Goal: Communication & Community: Answer question/provide support

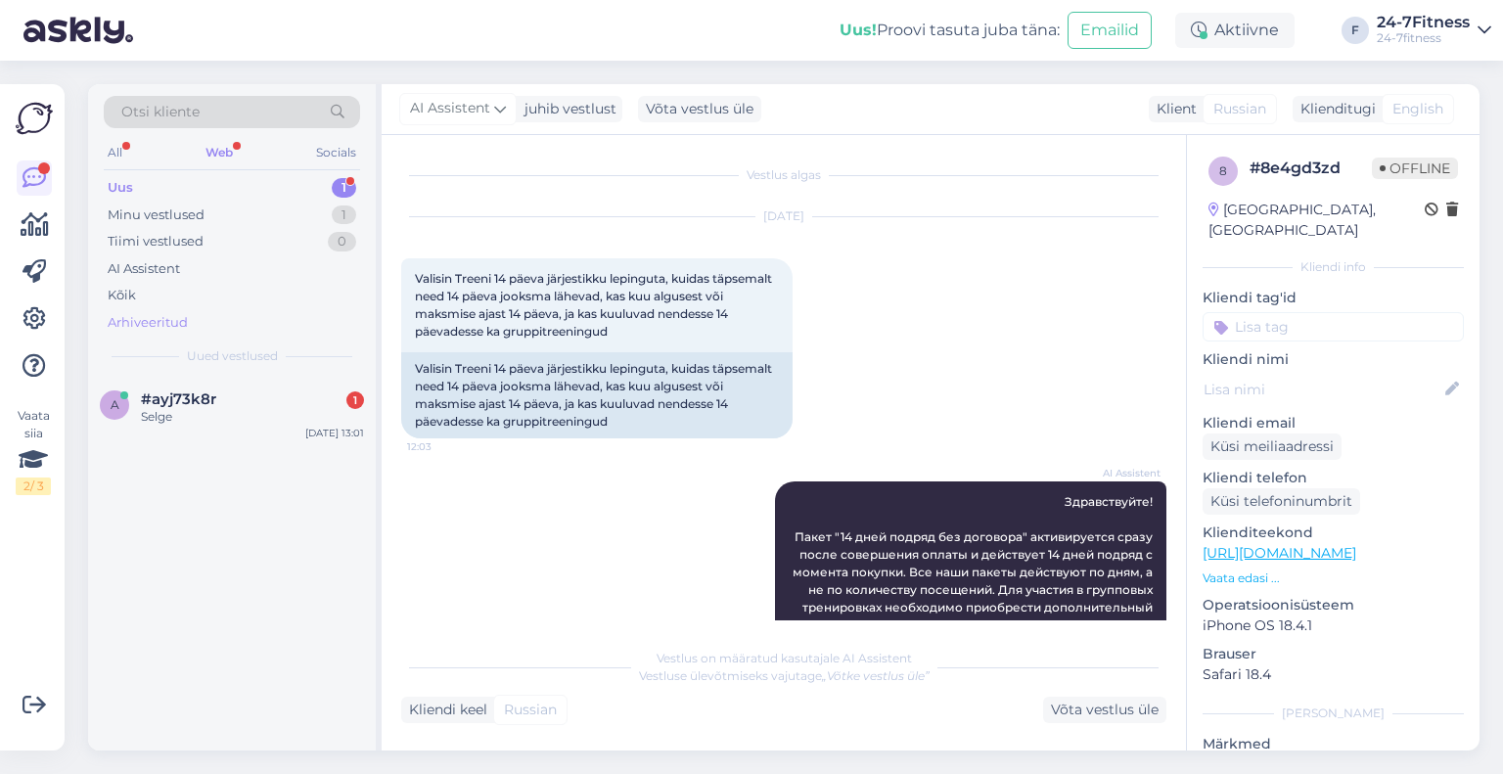
scroll to position [1109, 0]
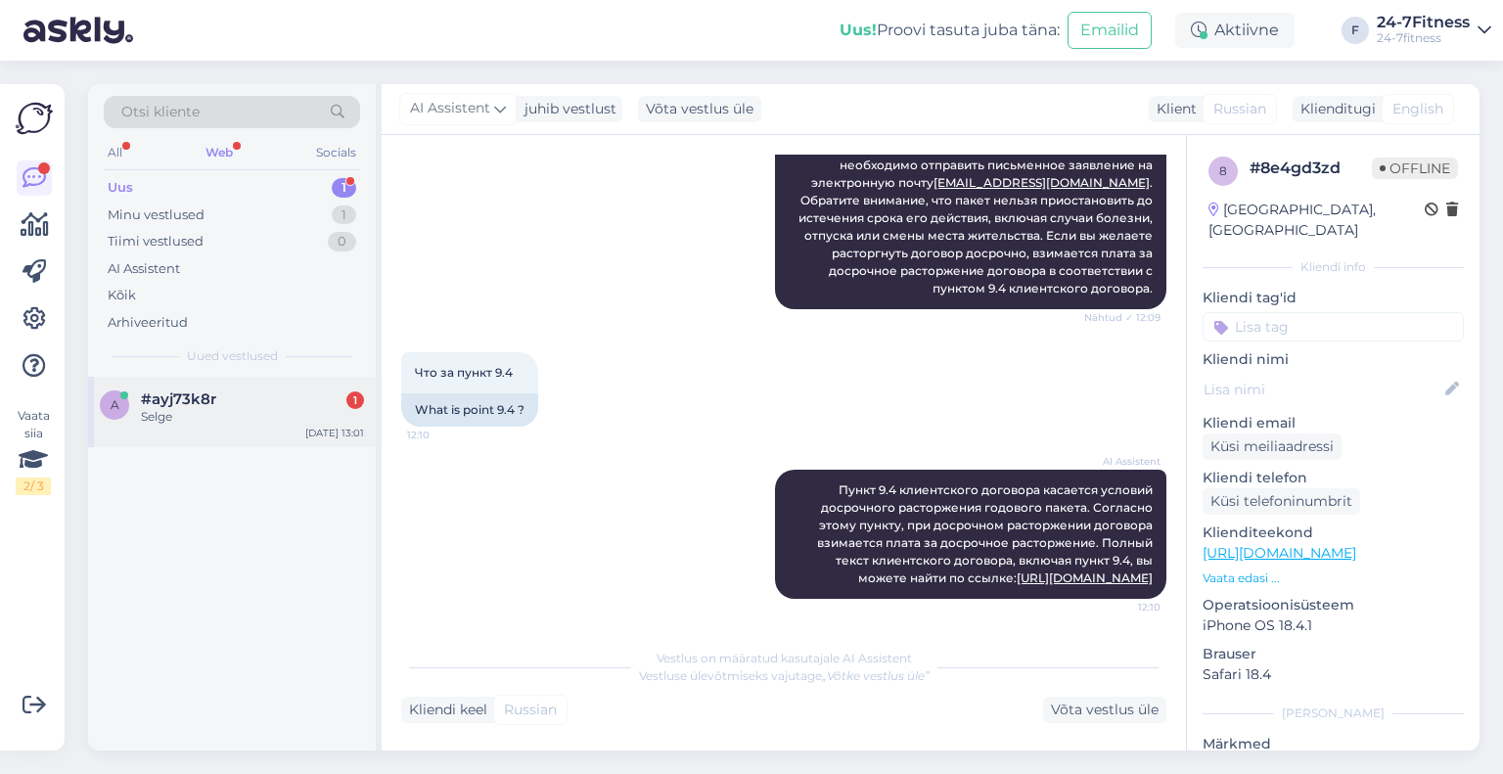
click at [243, 403] on div "#ayj73k8r 1" at bounding box center [252, 399] width 223 height 18
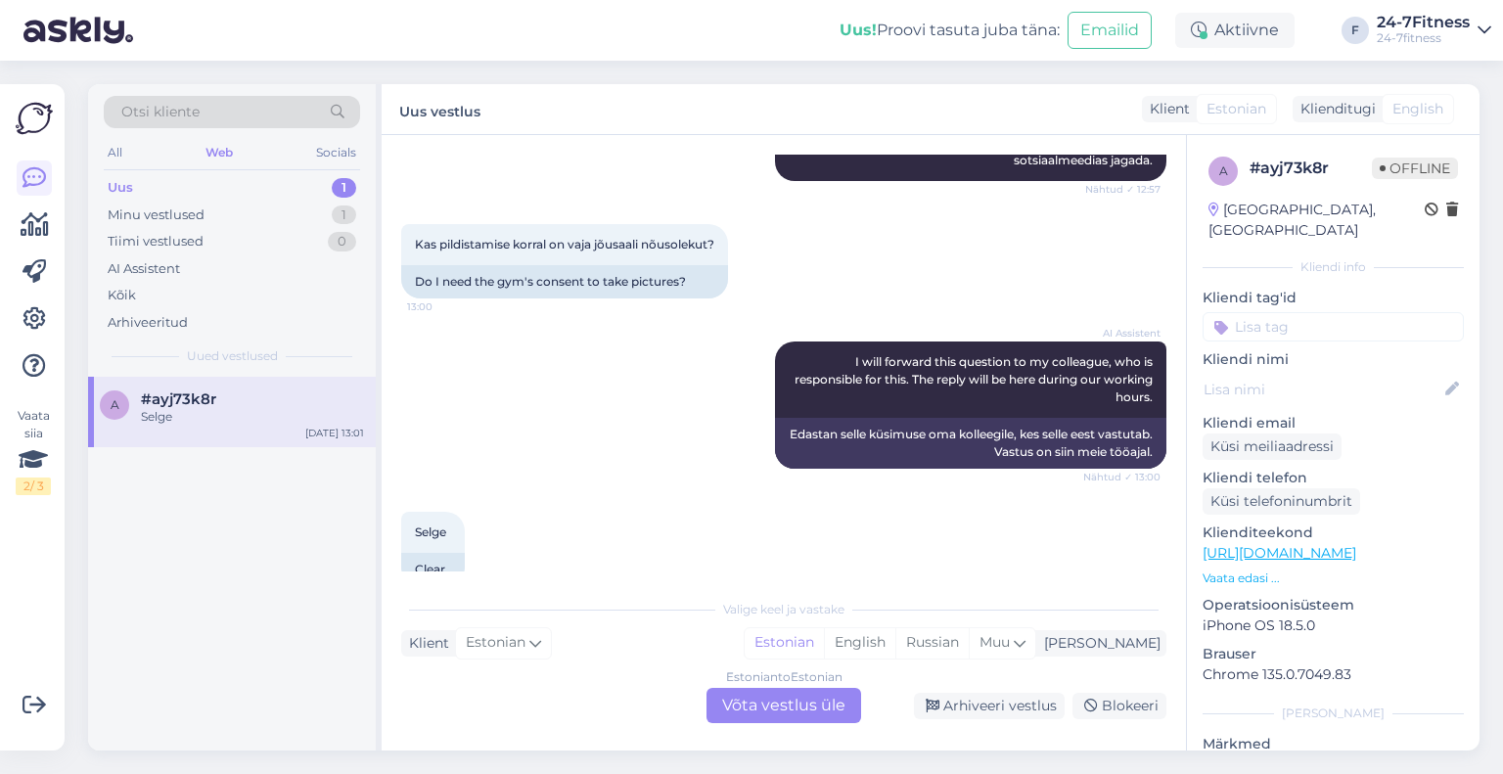
scroll to position [395, 0]
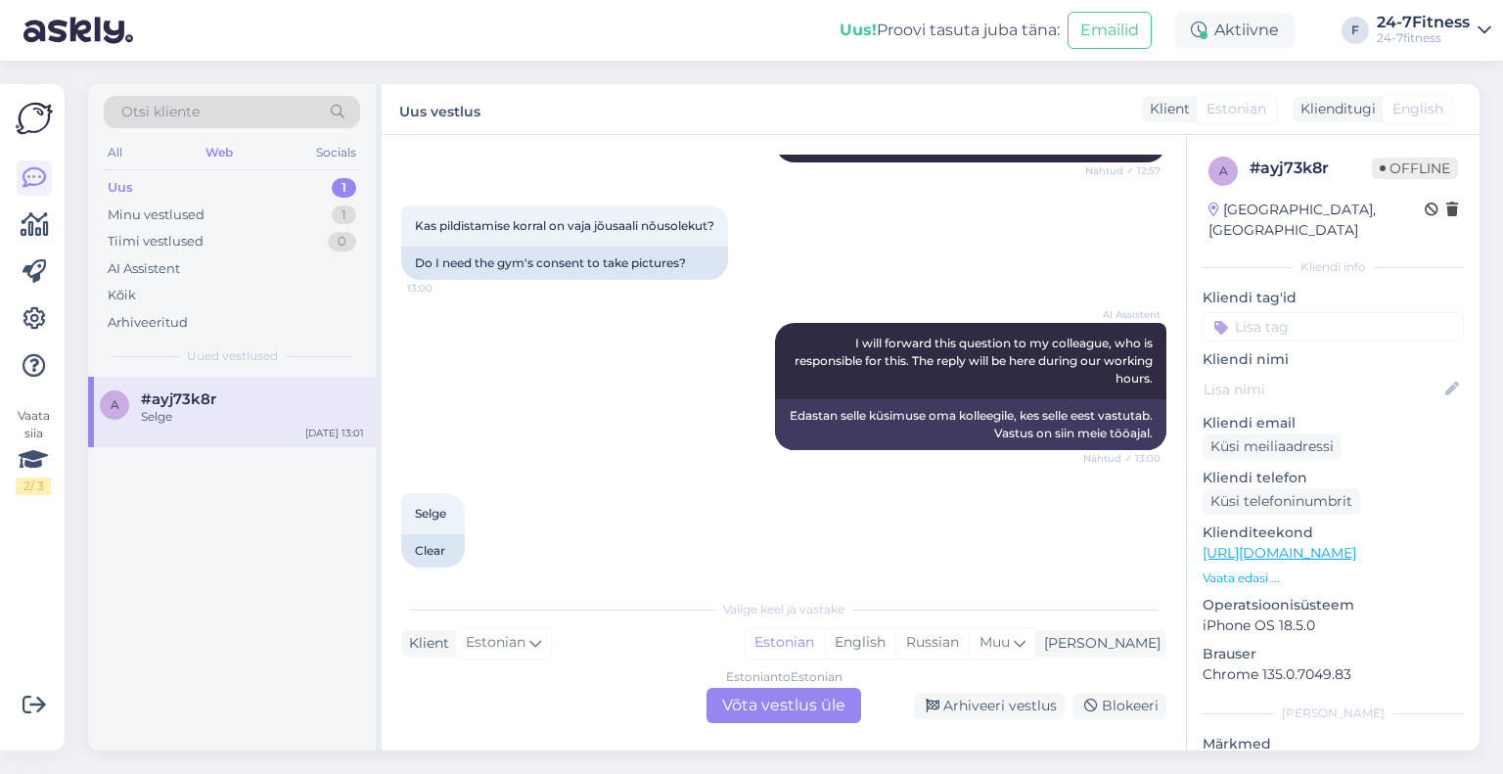
click at [802, 713] on div "Estonian to Estonian Võta vestlus üle" at bounding box center [783, 705] width 155 height 35
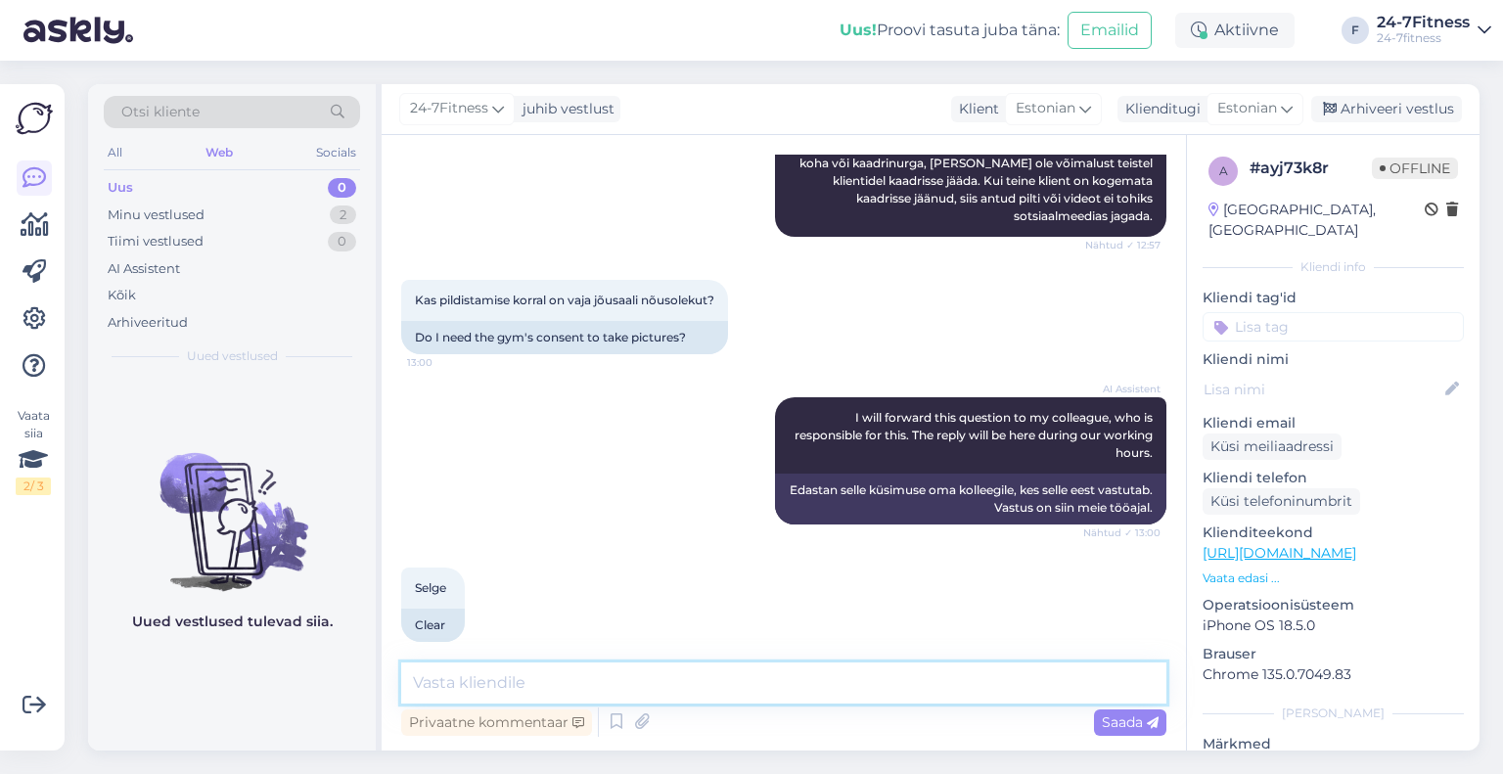
click at [762, 687] on textarea at bounding box center [783, 682] width 765 height 41
click at [691, 671] on textarea at bounding box center [783, 682] width 765 height 41
type textarea "Palun täpsustage, millist pildistamist Te soovite korraldada."
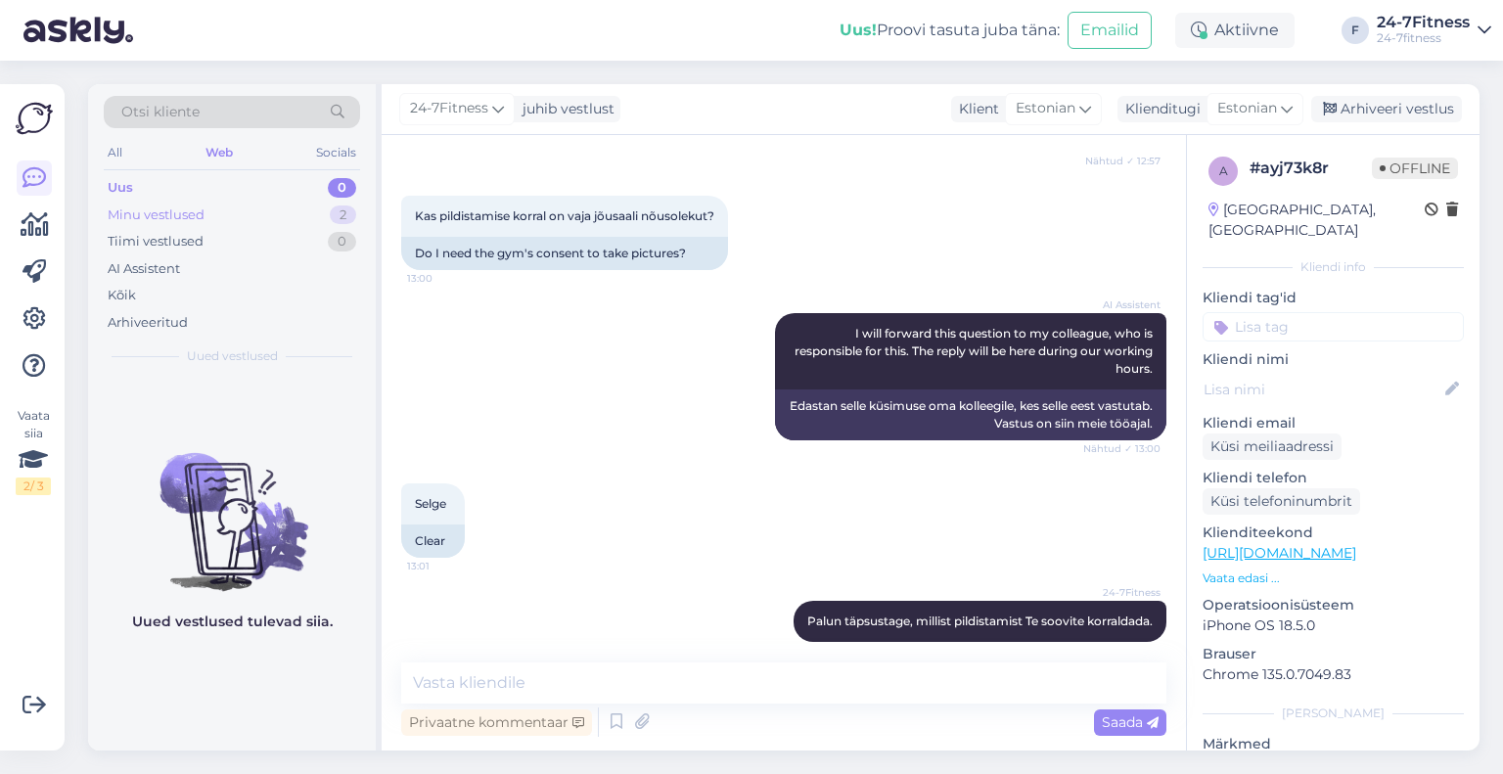
click at [153, 212] on div "Minu vestlused" at bounding box center [156, 215] width 97 height 20
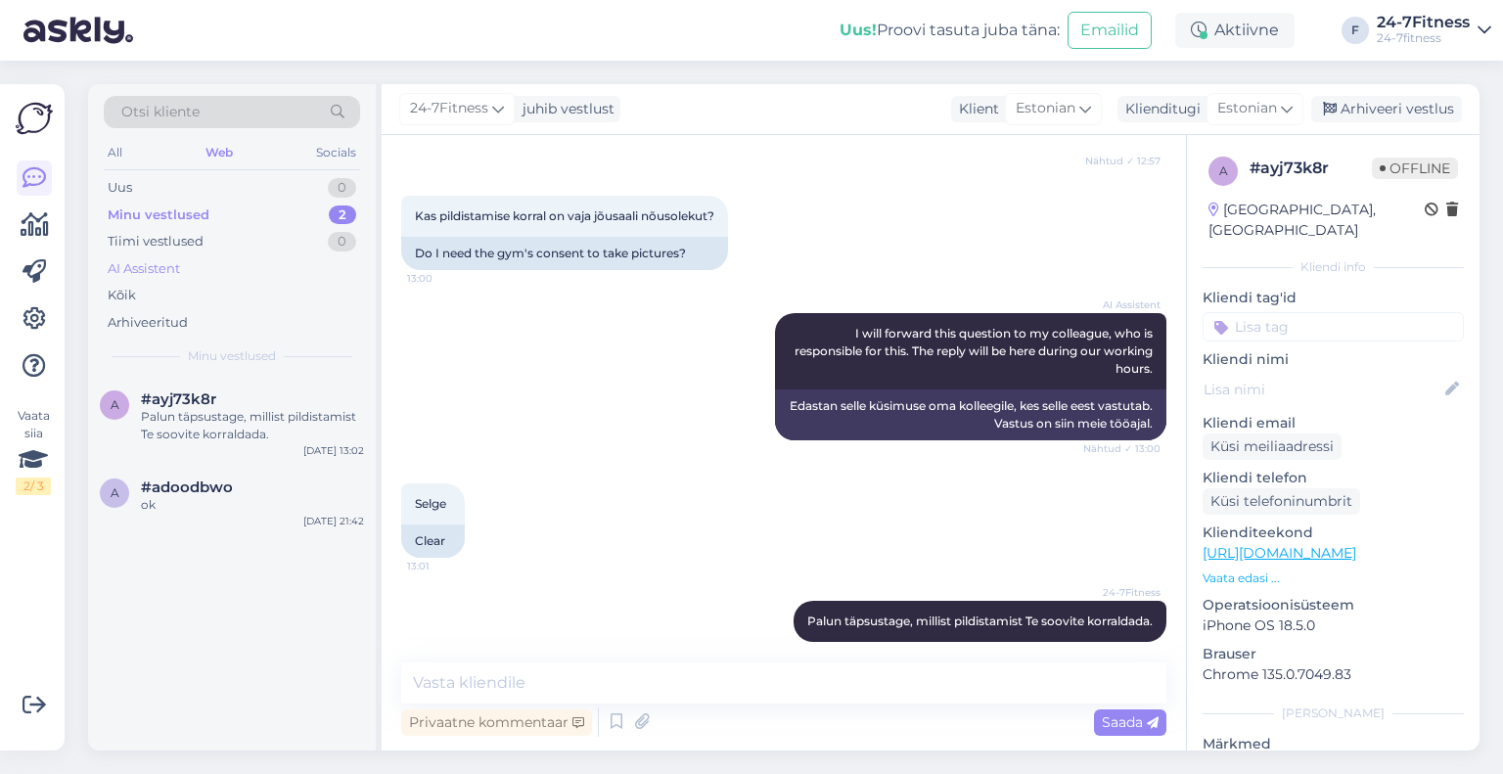
click at [149, 270] on div "AI Assistent" at bounding box center [144, 269] width 72 height 20
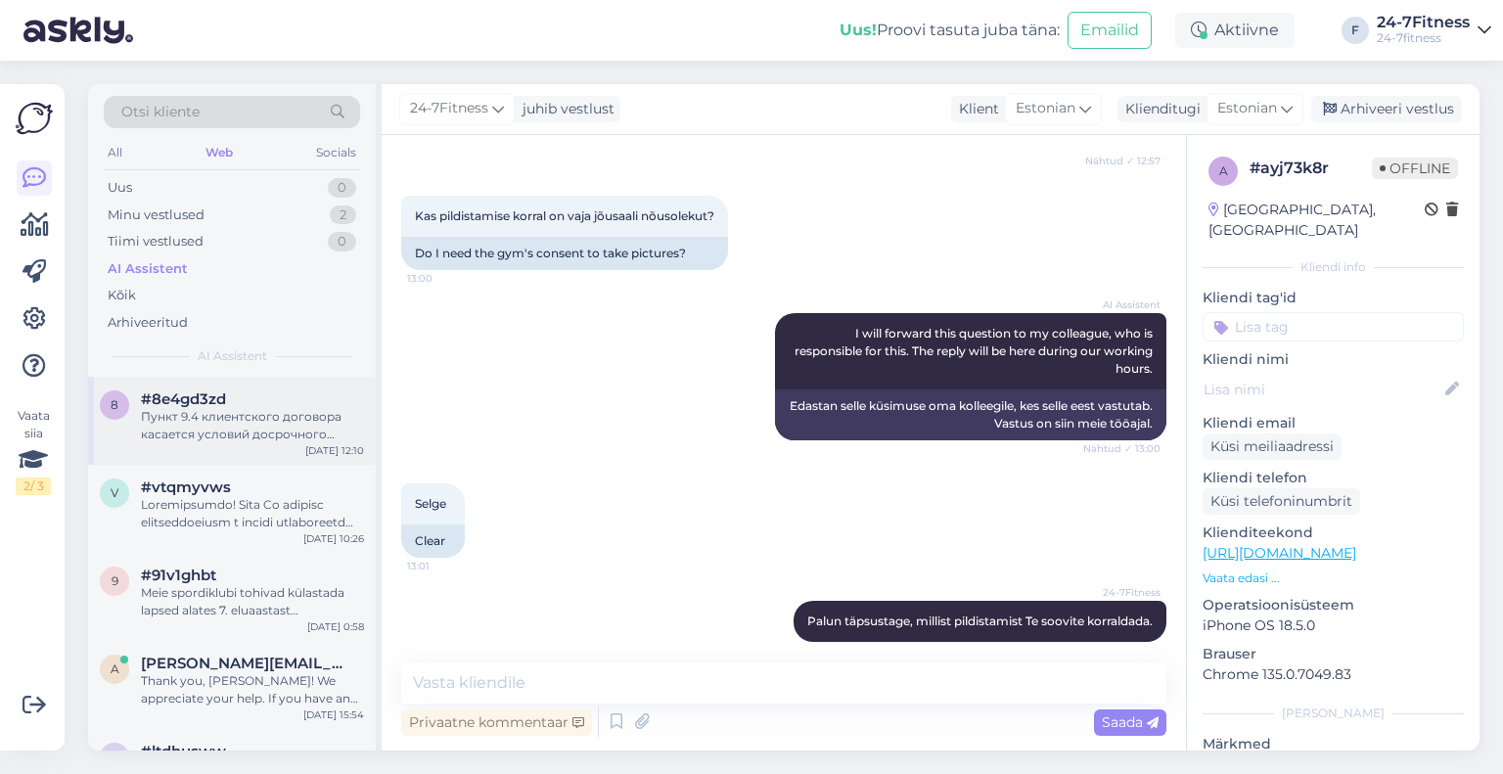
click at [190, 410] on div "Пункт 9.4 клиентского договора касается условий досрочного расторжения годового…" at bounding box center [252, 425] width 223 height 35
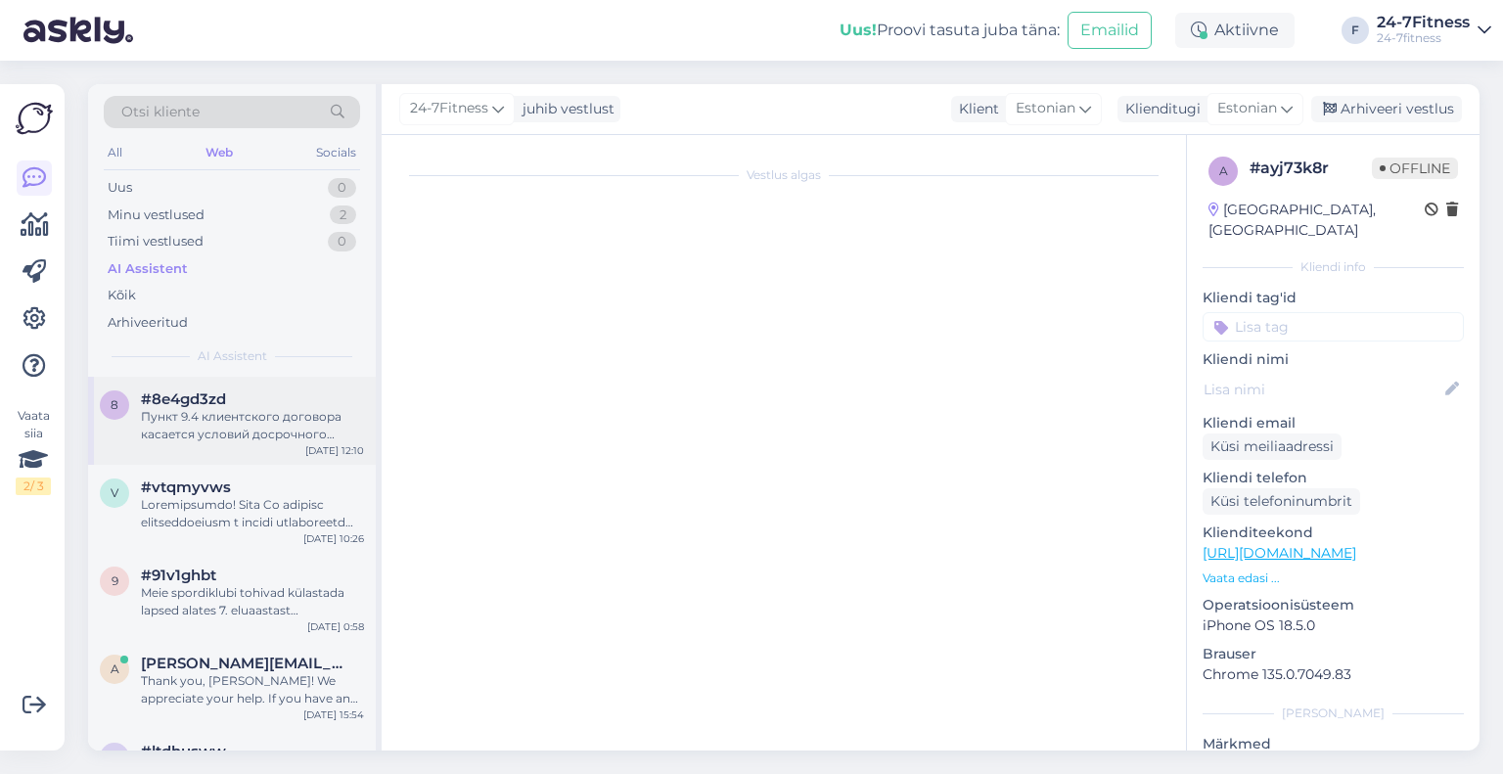
scroll to position [1110, 0]
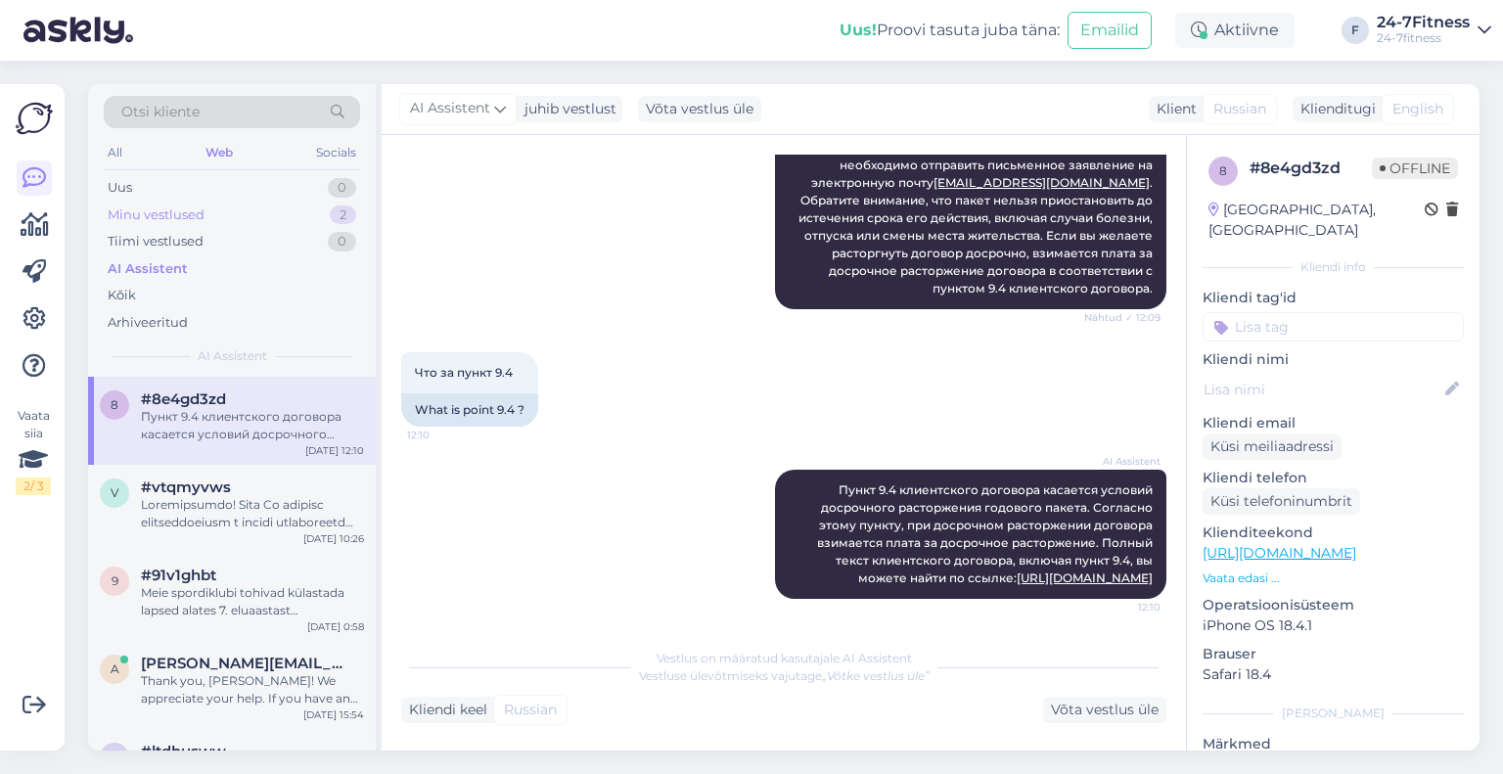
click at [153, 215] on div "Minu vestlused" at bounding box center [156, 215] width 97 height 20
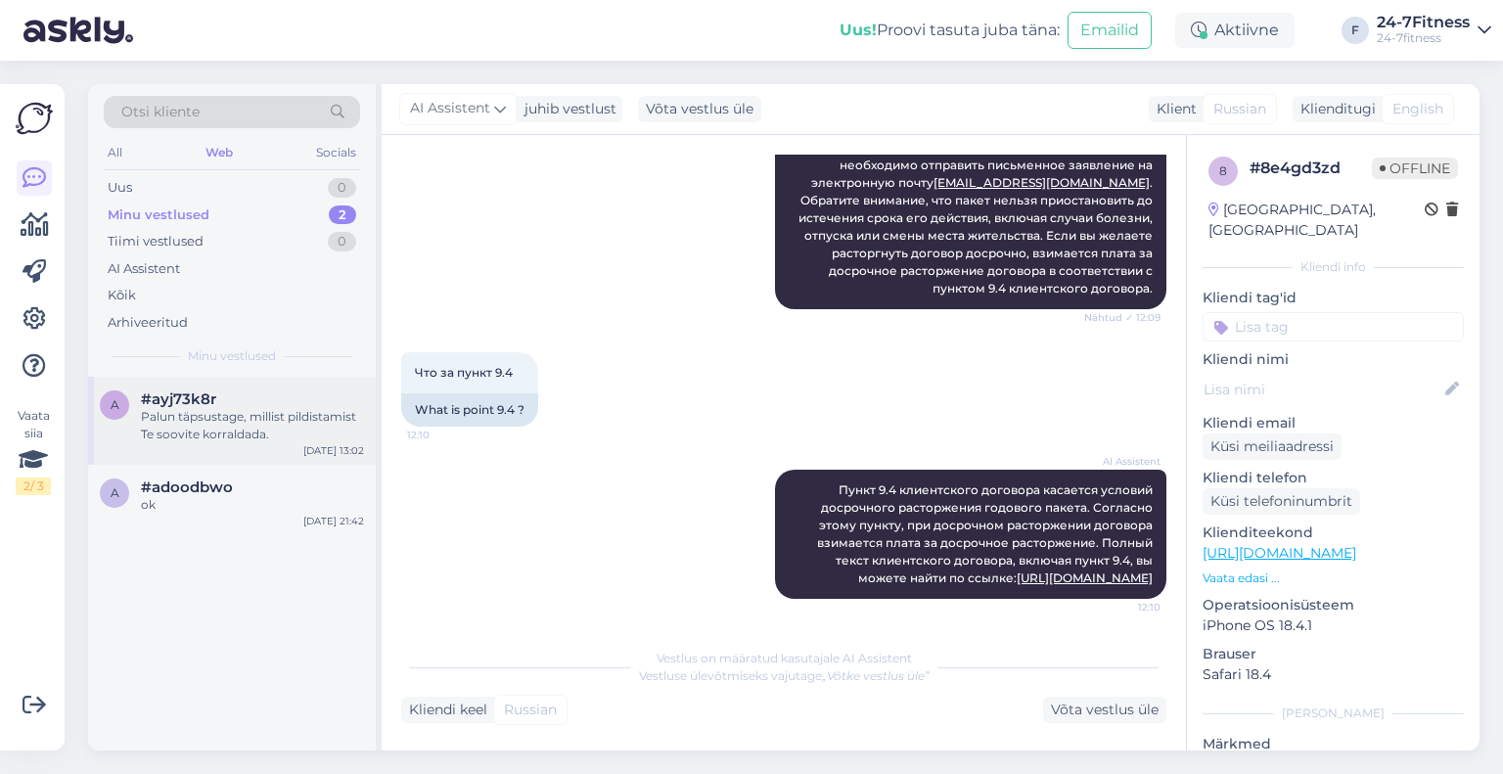
click at [210, 402] on span "#ayj73k8r" at bounding box center [178, 399] width 75 height 18
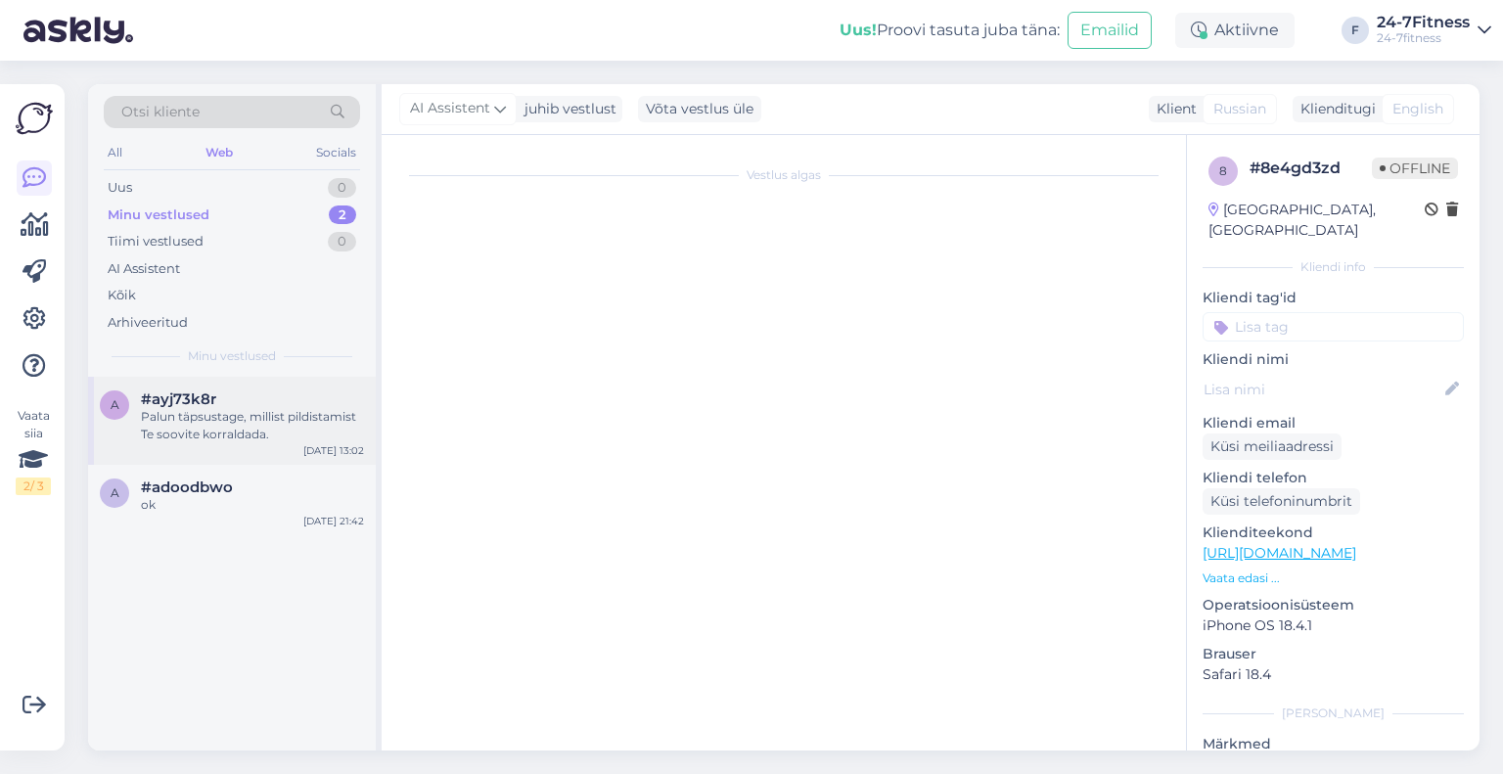
scroll to position [405, 0]
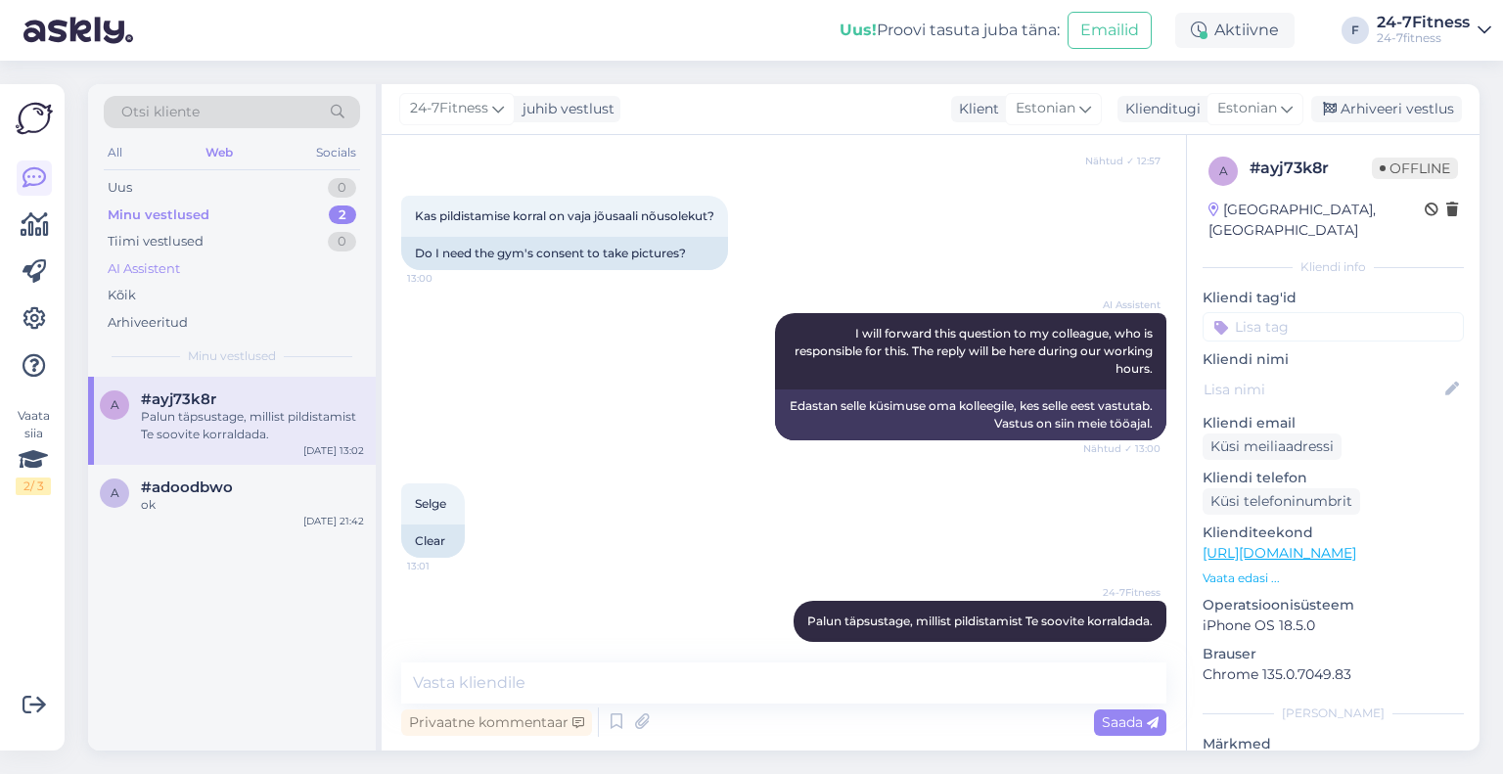
click at [145, 261] on div "AI Assistent" at bounding box center [144, 269] width 72 height 20
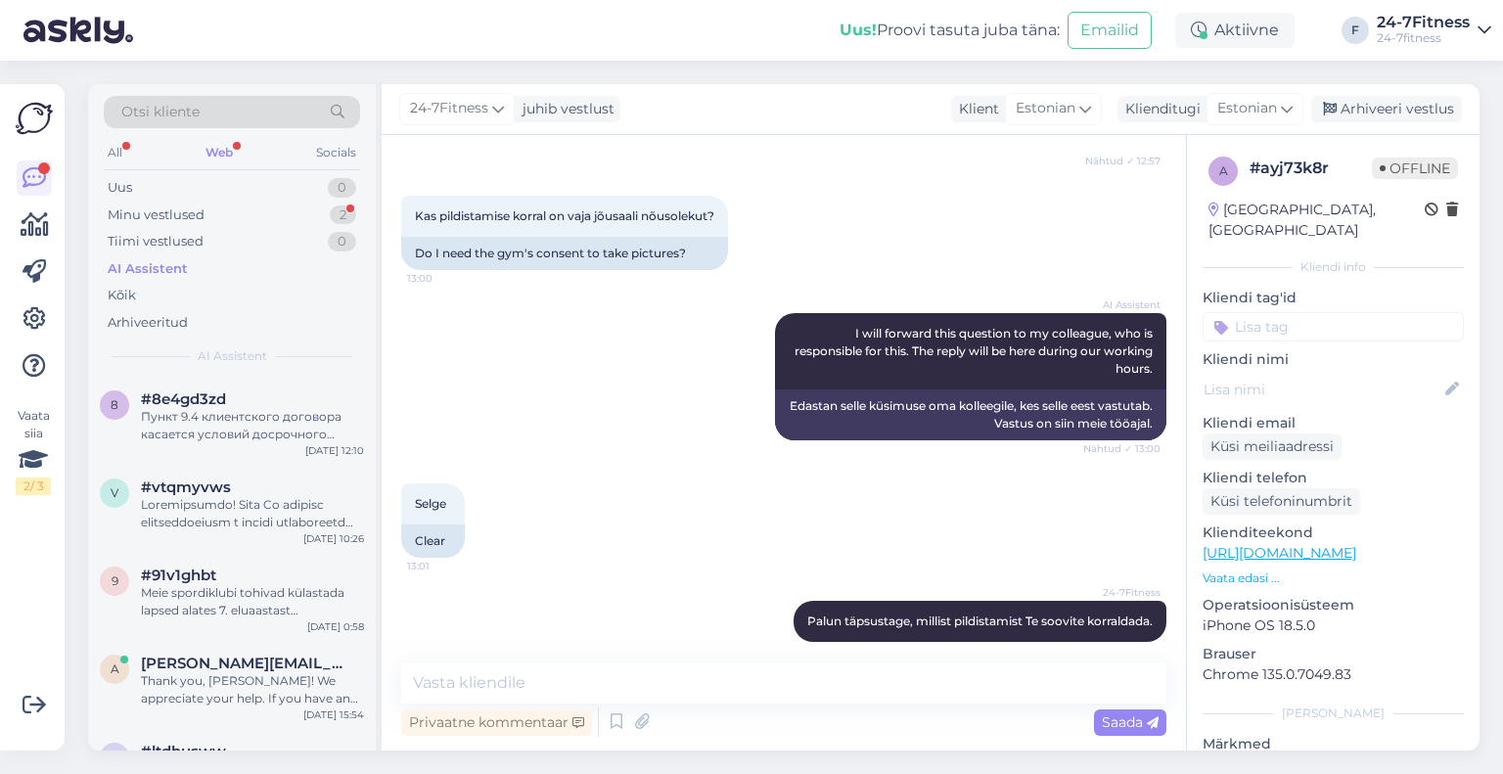
scroll to position [573, 0]
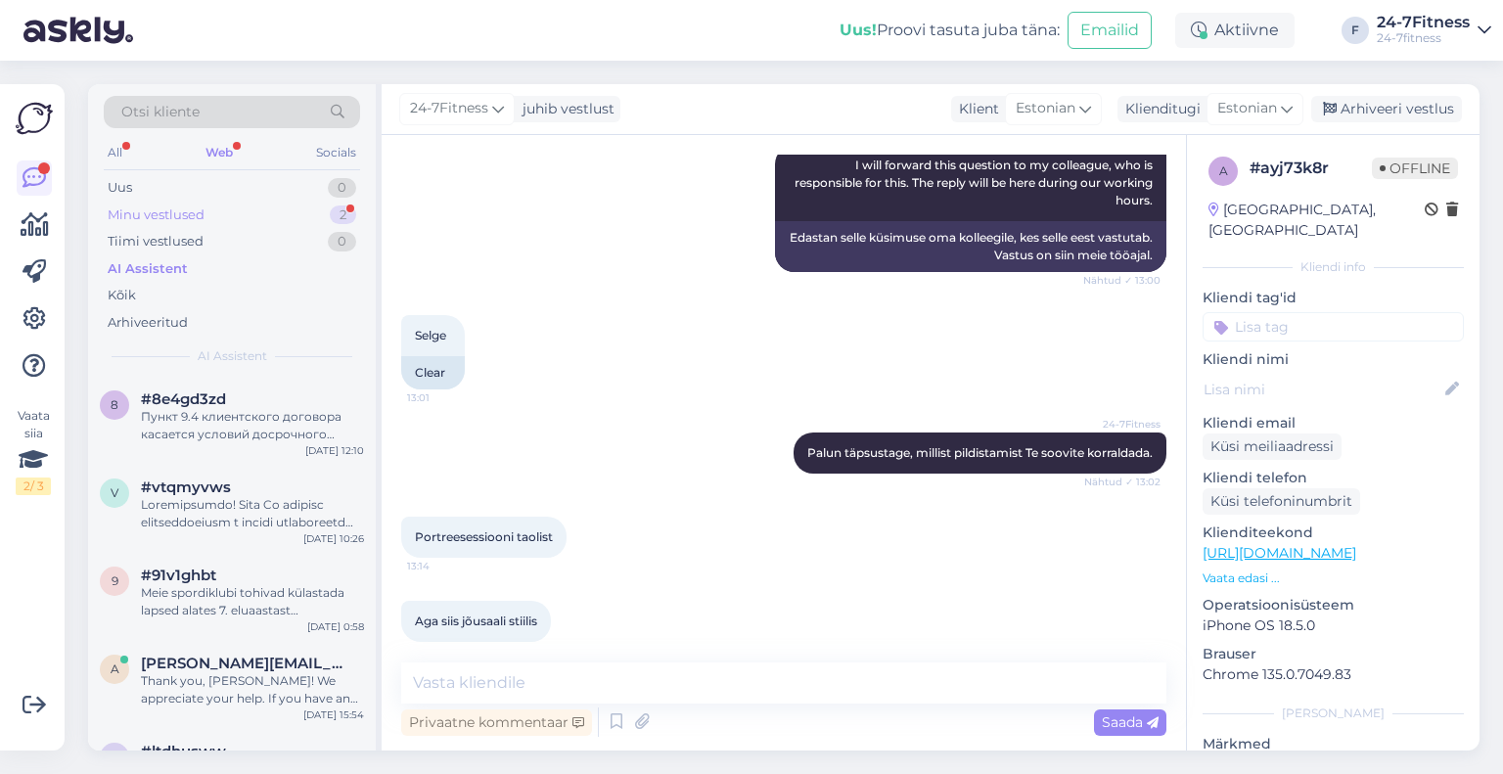
click at [230, 217] on div "Minu vestlused 2" at bounding box center [232, 215] width 256 height 27
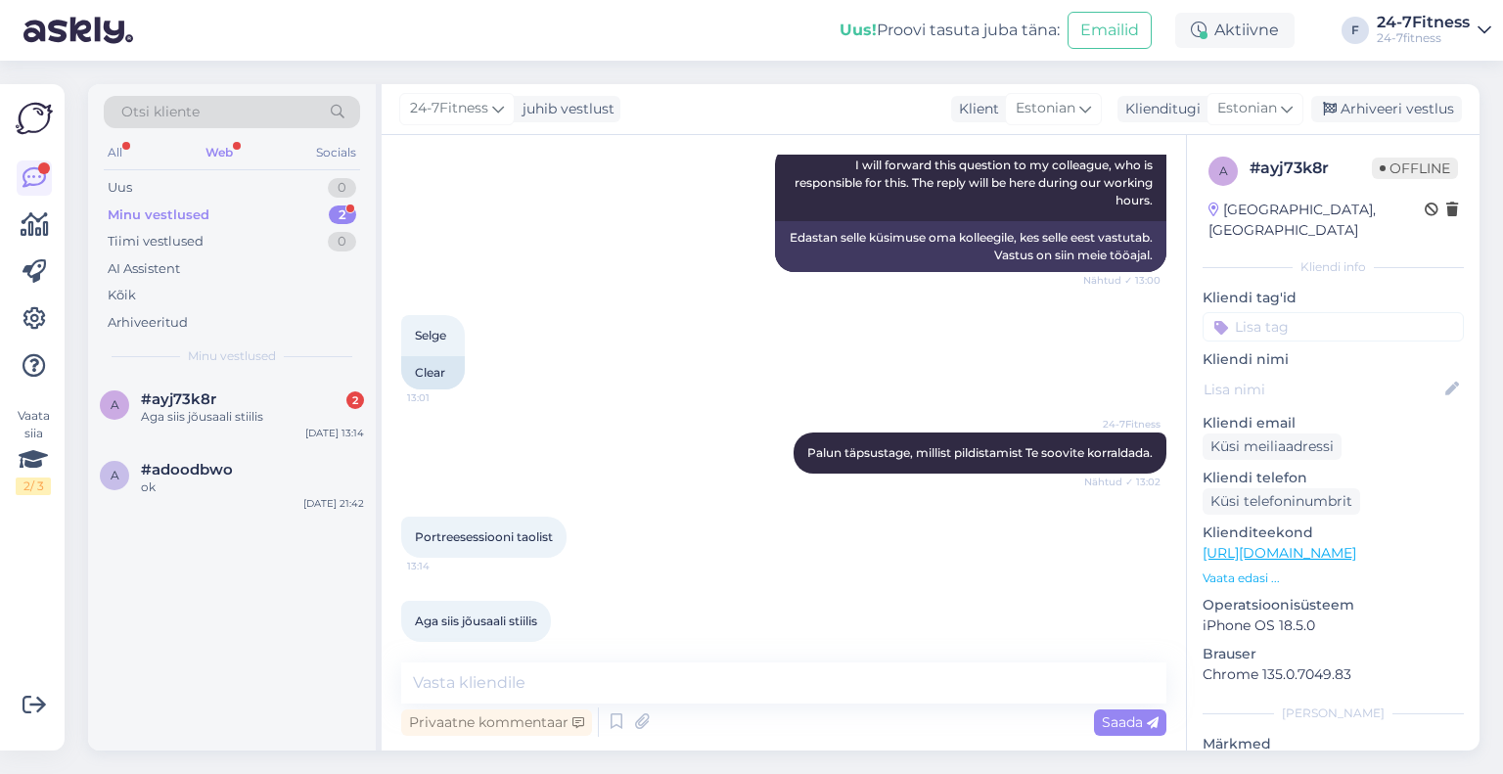
click at [222, 408] on div "Aga siis jõusaali stiilis" at bounding box center [252, 417] width 223 height 18
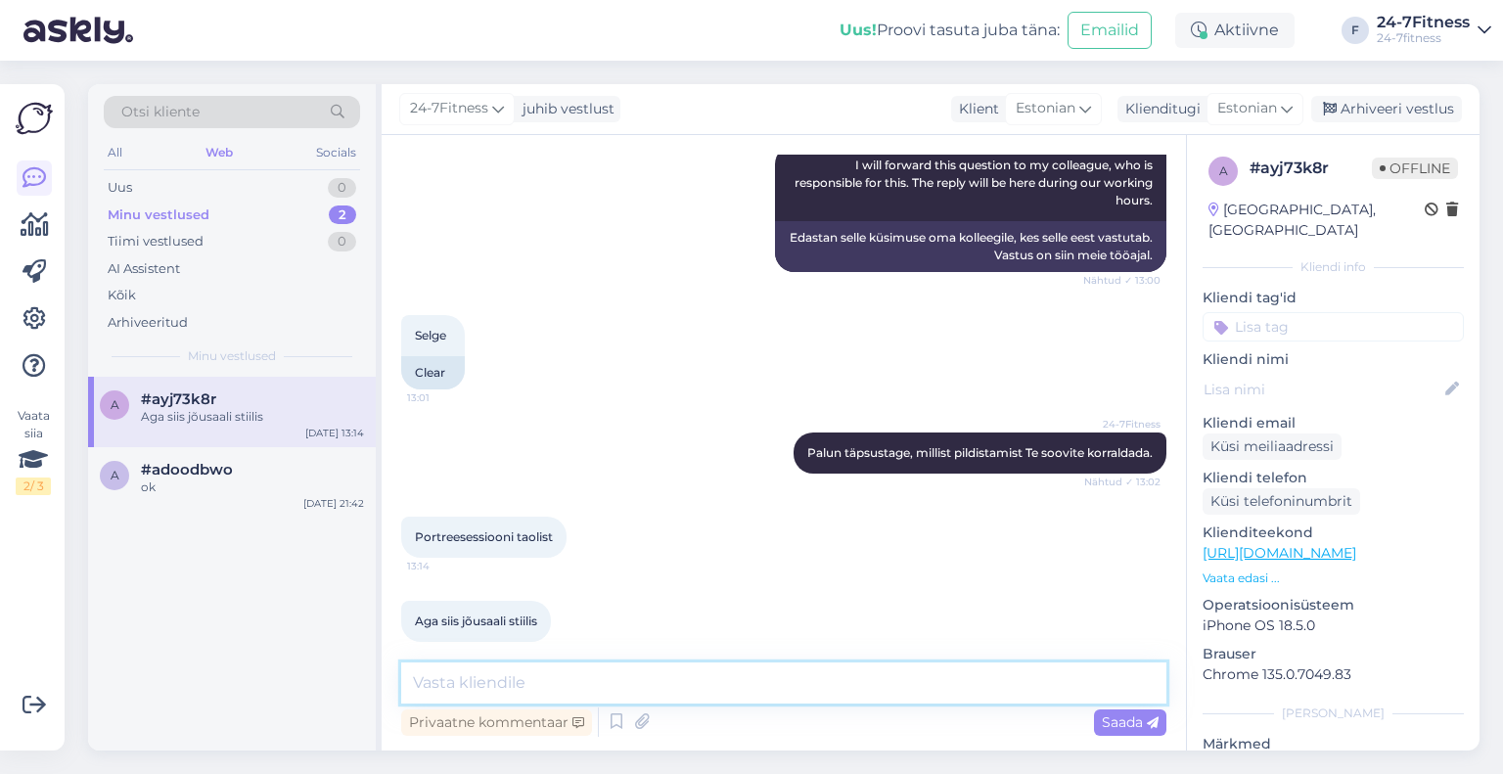
click at [664, 665] on textarea at bounding box center [783, 682] width 765 height 41
paste textarea "[EMAIL_ADDRESS][DOMAIN_NAME]"
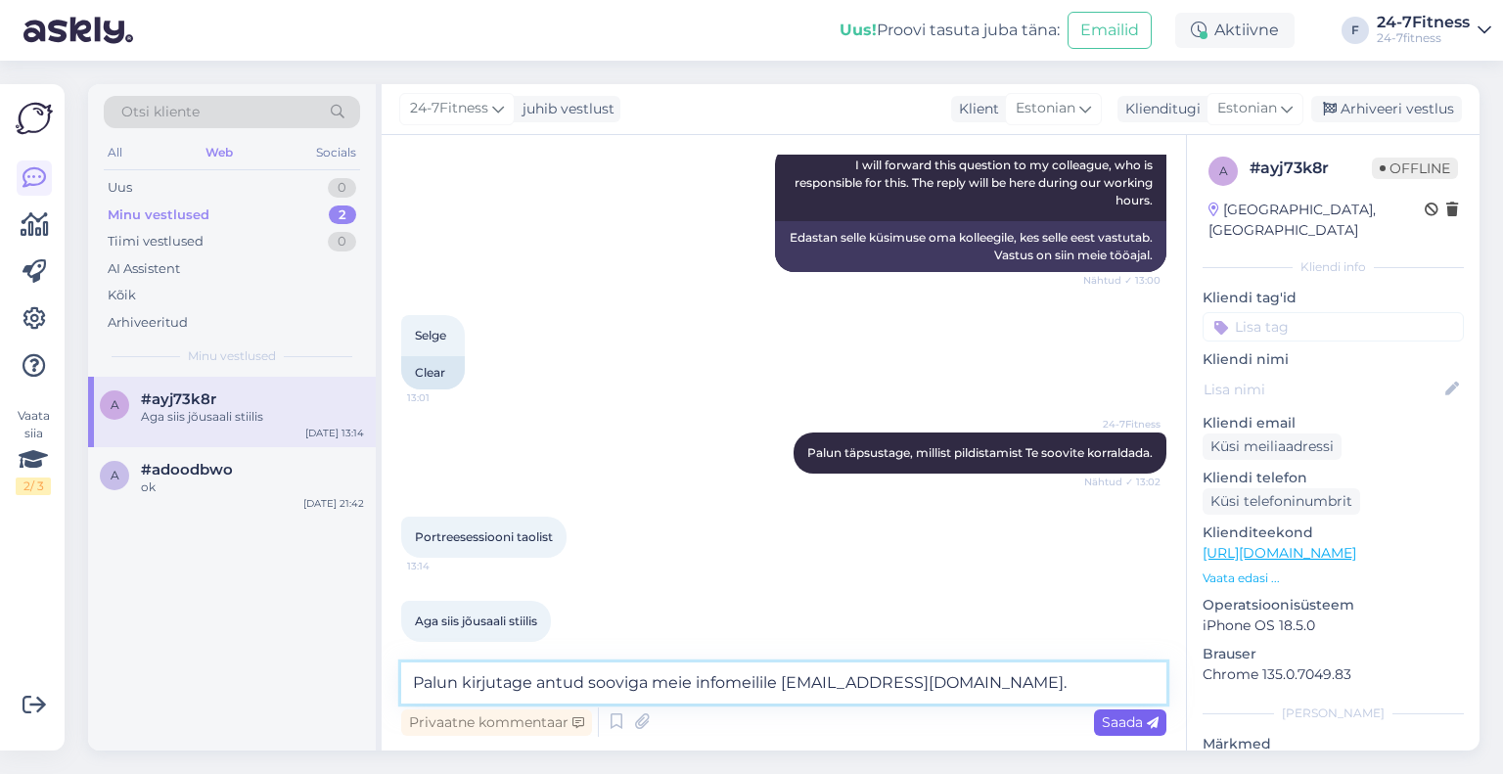
type textarea "Palun kirjutage antud sooviga meie infomeilile [EMAIL_ADDRESS][DOMAIN_NAME]."
click at [1102, 722] on span "Saada" at bounding box center [1130, 722] width 57 height 18
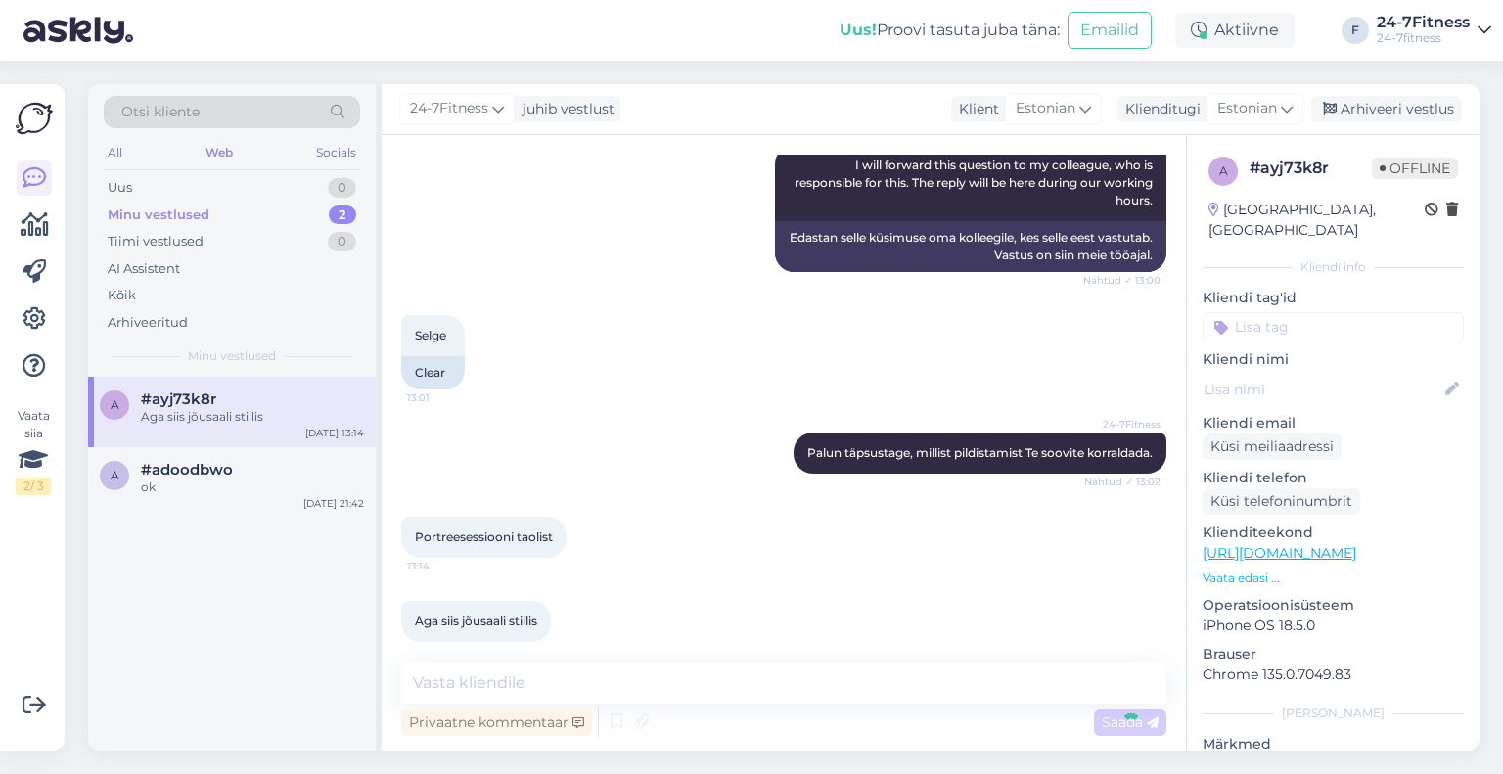
scroll to position [675, 0]
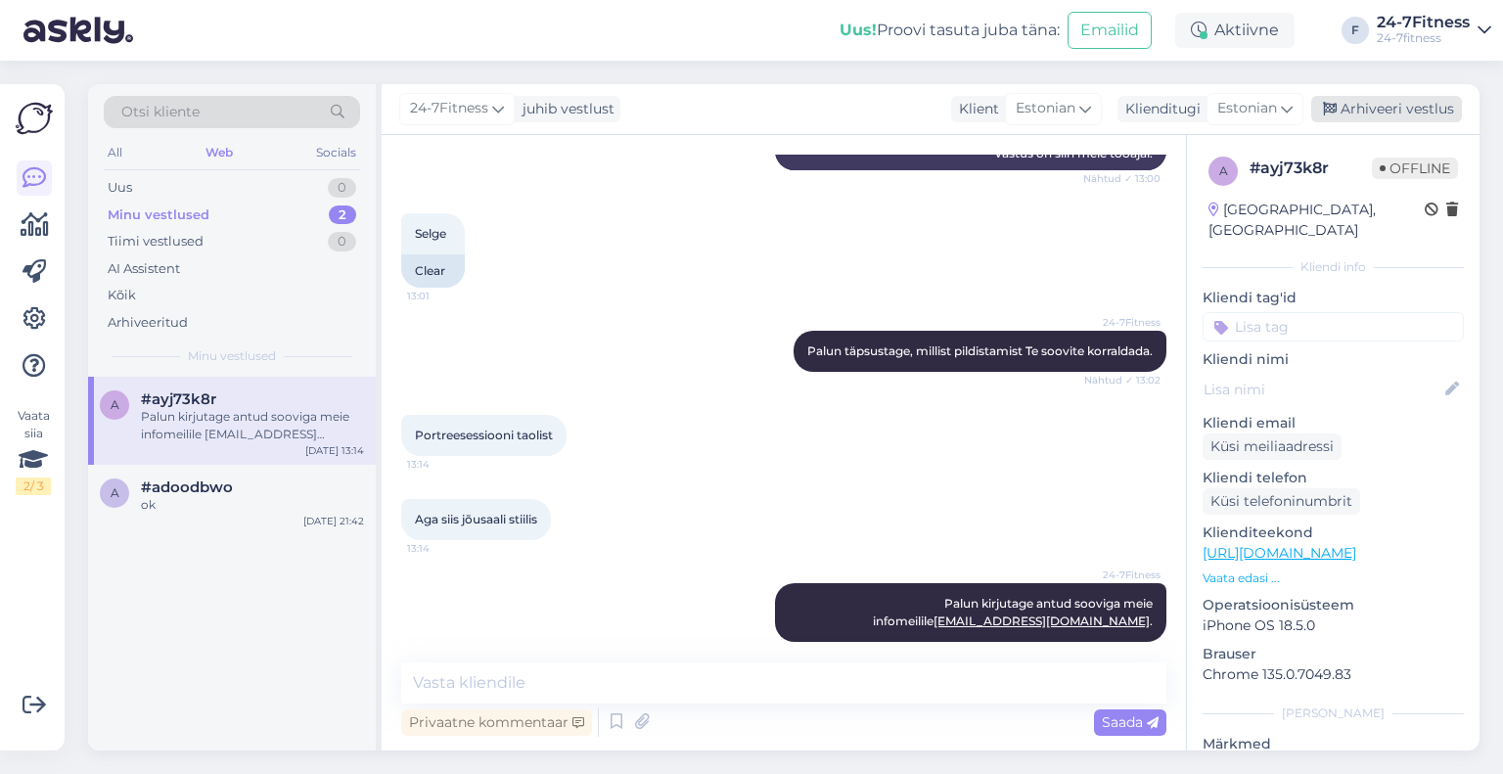
click at [1413, 110] on div "Arhiveeri vestlus" at bounding box center [1386, 109] width 151 height 26
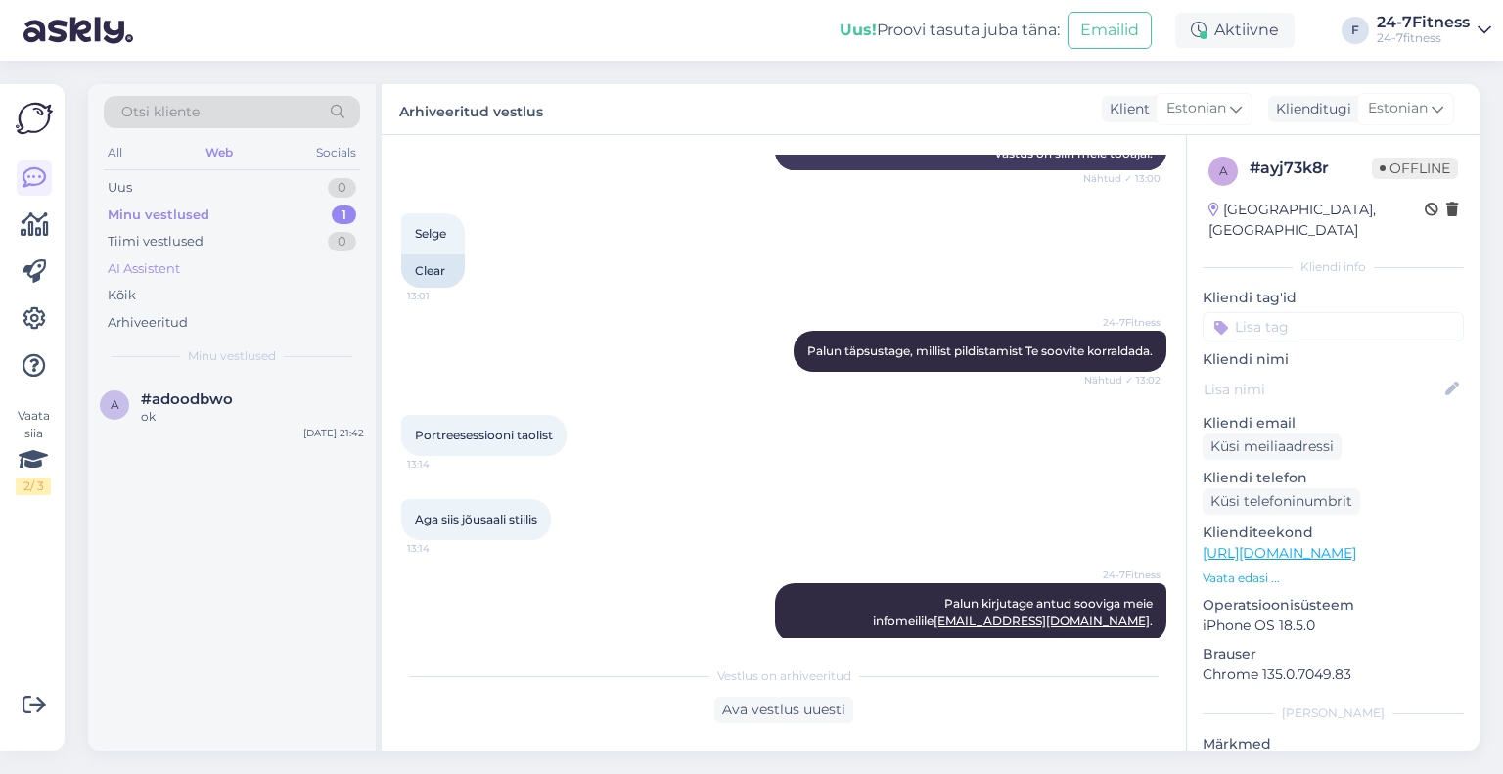
click at [193, 267] on div "AI Assistent" at bounding box center [232, 268] width 256 height 27
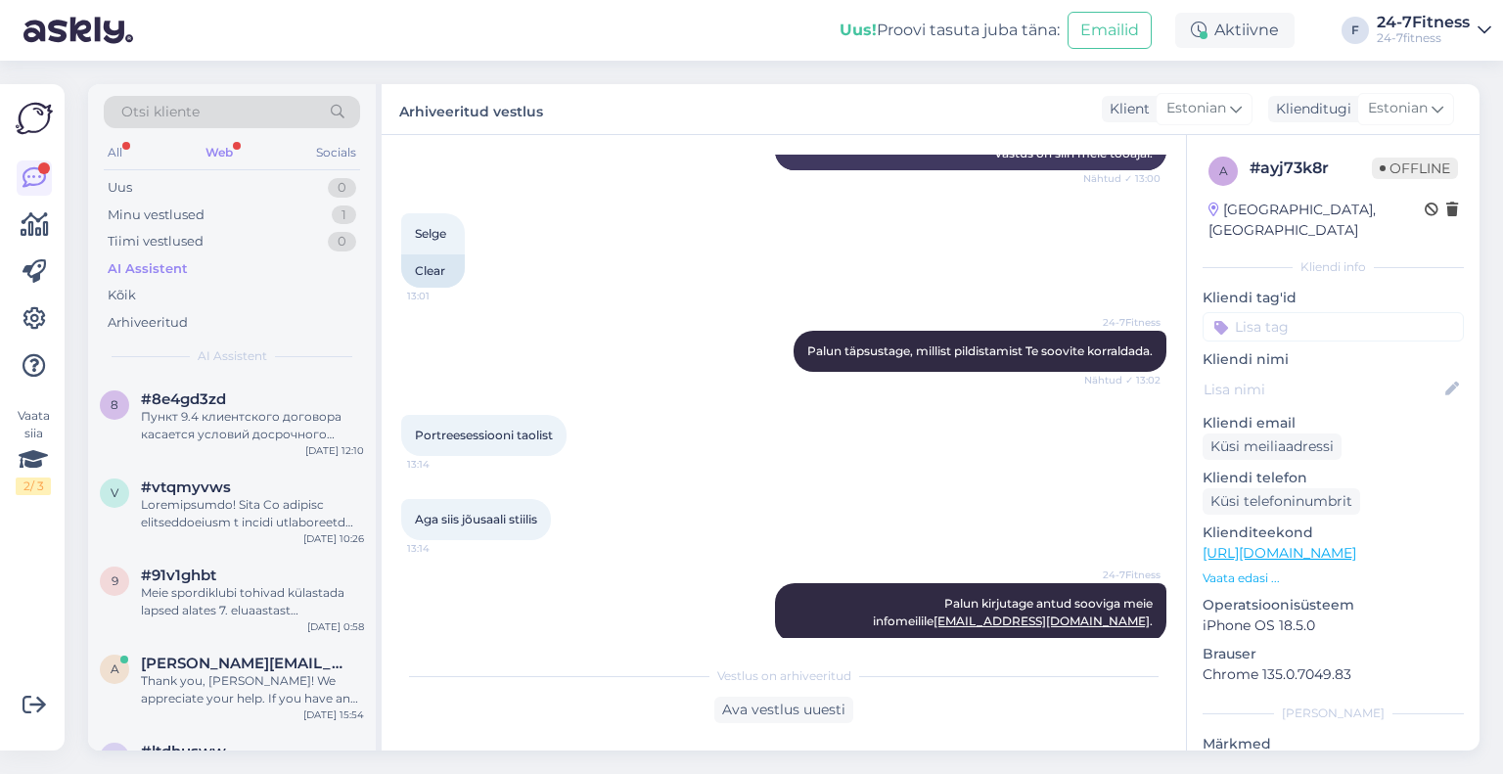
click at [221, 143] on div "Web" at bounding box center [219, 152] width 35 height 25
click at [215, 433] on div "Всегда рады помочь! Если у вас возникнут другие вопросы, обращайтесь." at bounding box center [252, 425] width 223 height 35
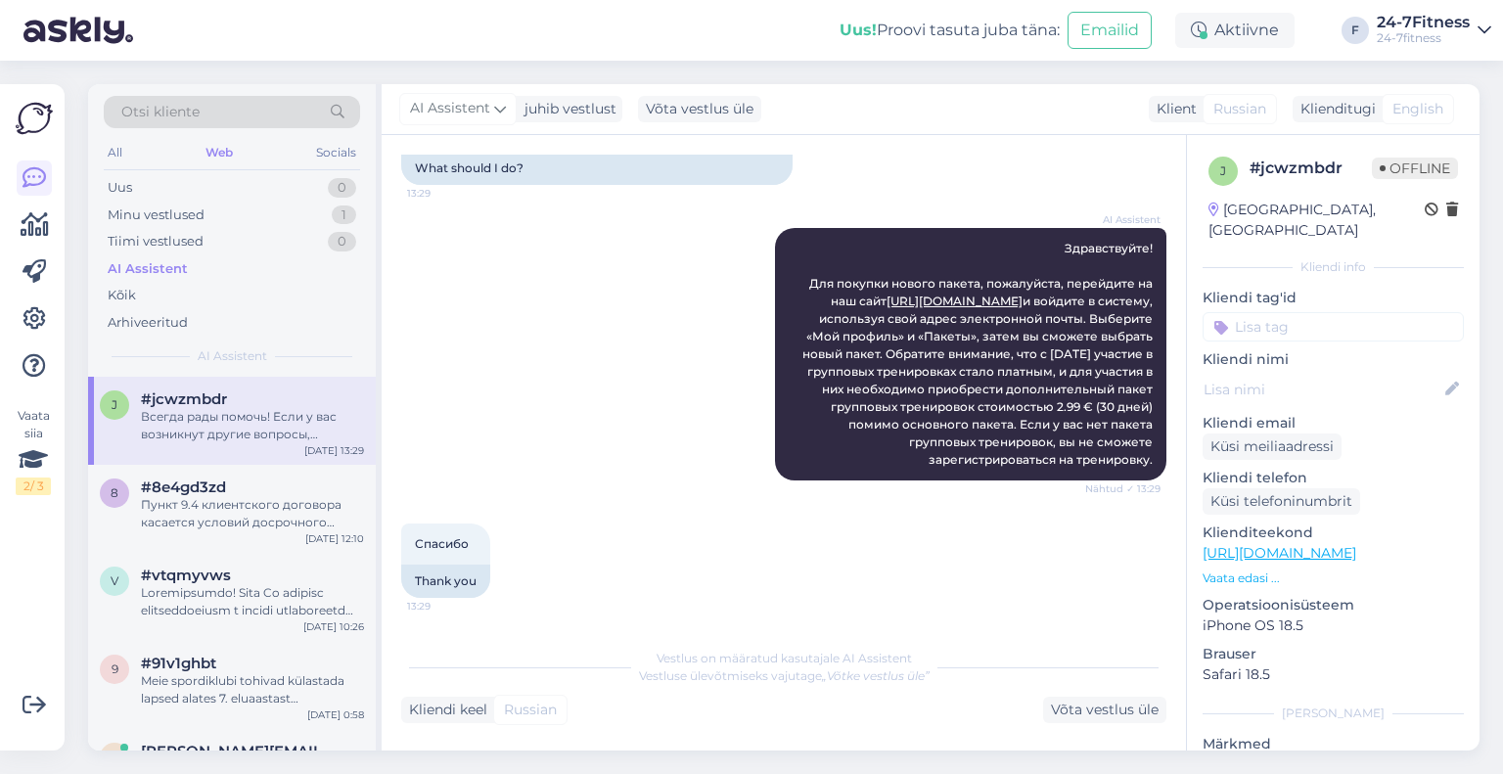
scroll to position [424, 0]
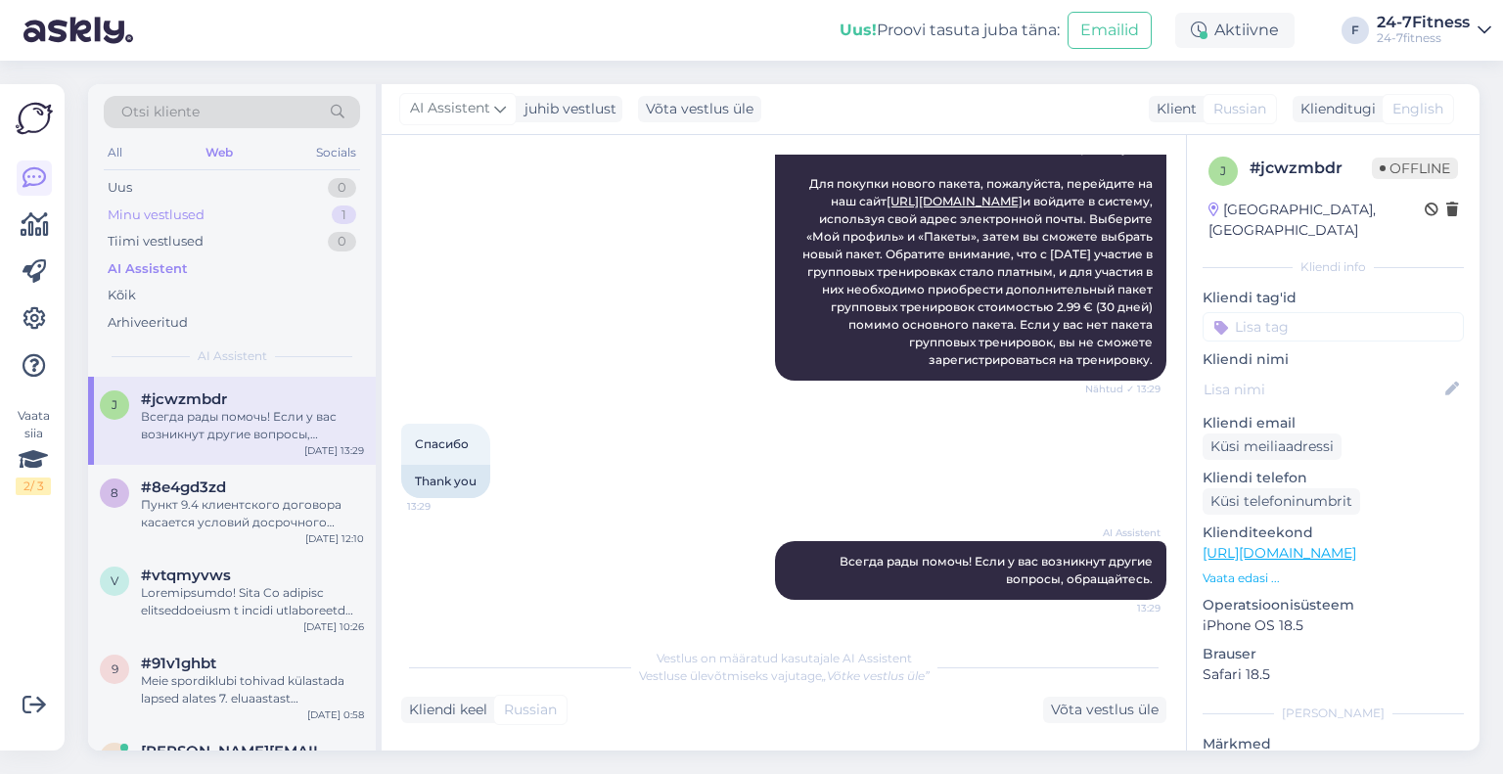
click at [268, 219] on div "Minu vestlused 1" at bounding box center [232, 215] width 256 height 27
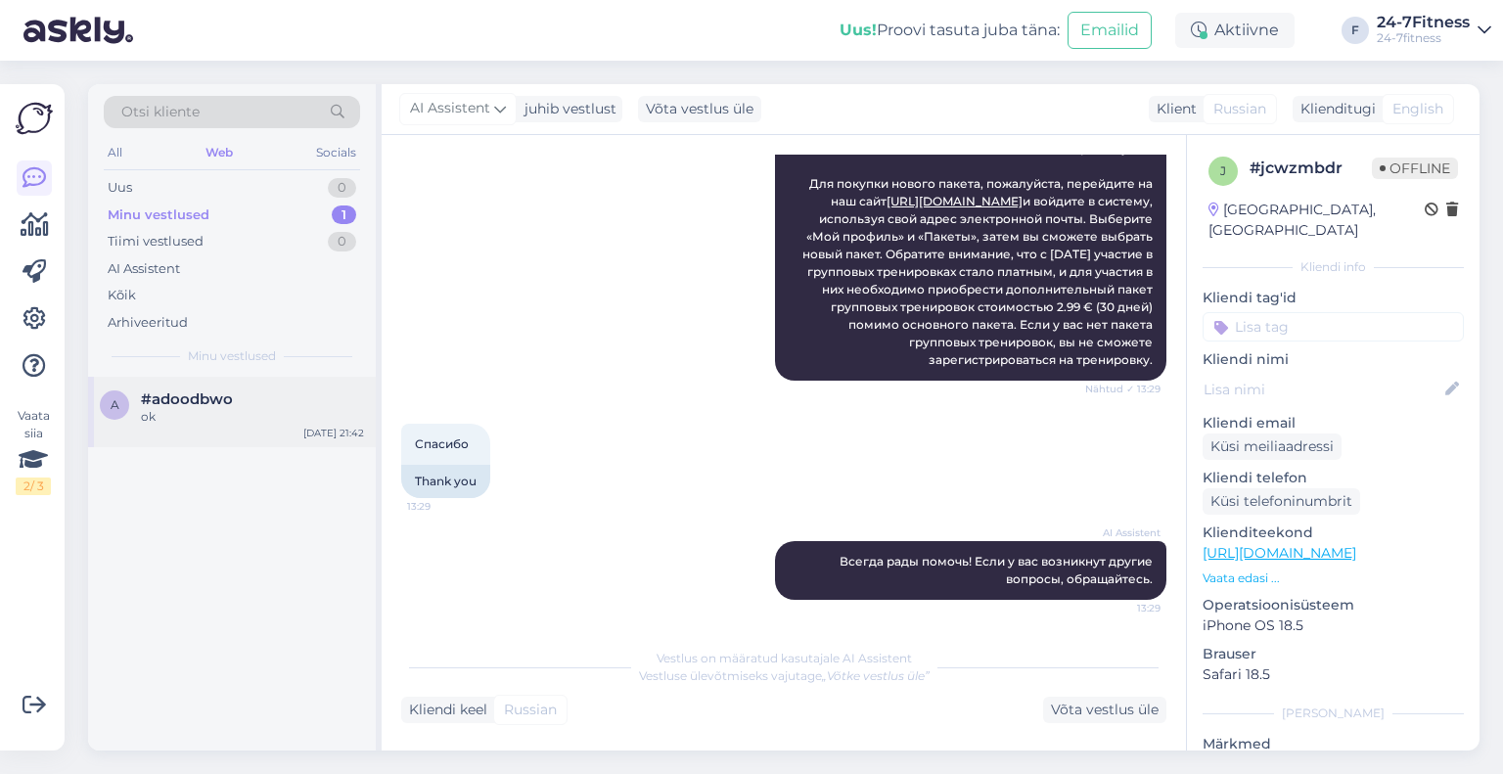
click at [290, 411] on div "ok" at bounding box center [252, 417] width 223 height 18
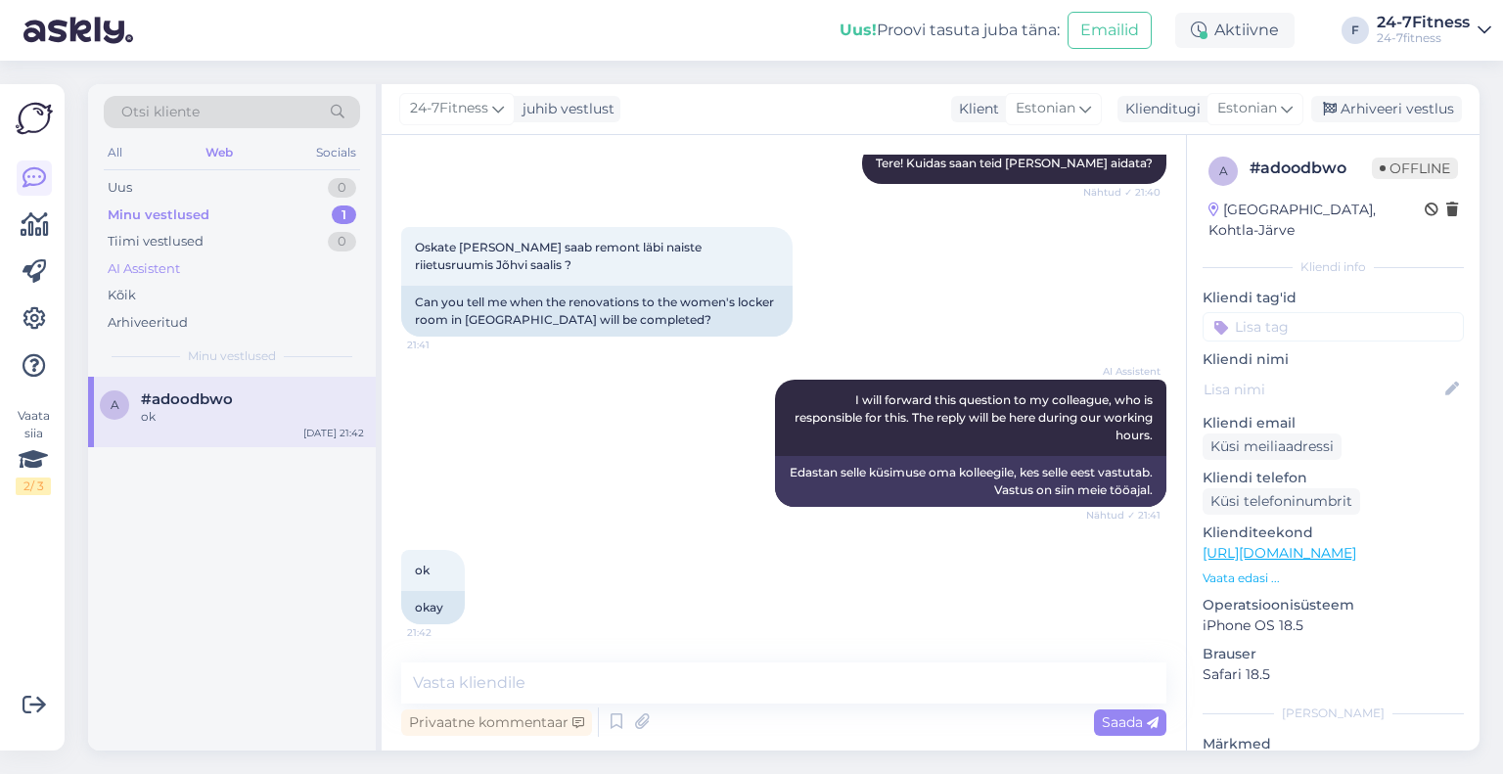
click at [194, 269] on div "AI Assistent" at bounding box center [232, 268] width 256 height 27
